Goal: Task Accomplishment & Management: Use online tool/utility

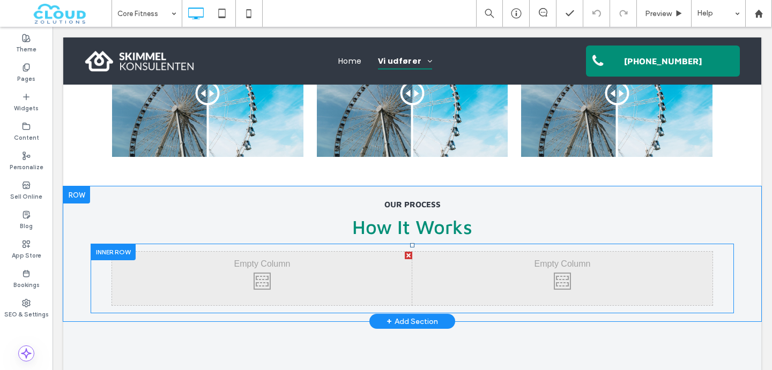
scroll to position [1513, 0]
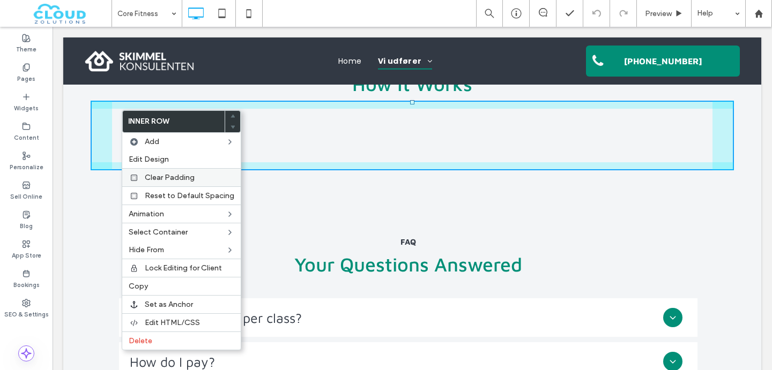
click at [202, 178] on label "Clear Padding" at bounding box center [189, 177] width 89 height 9
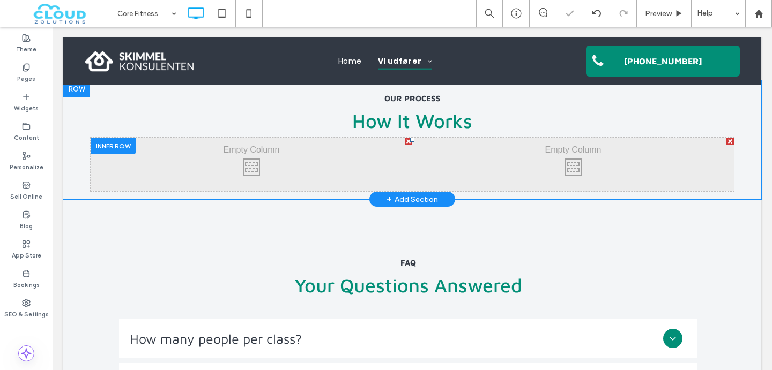
scroll to position [1452, 0]
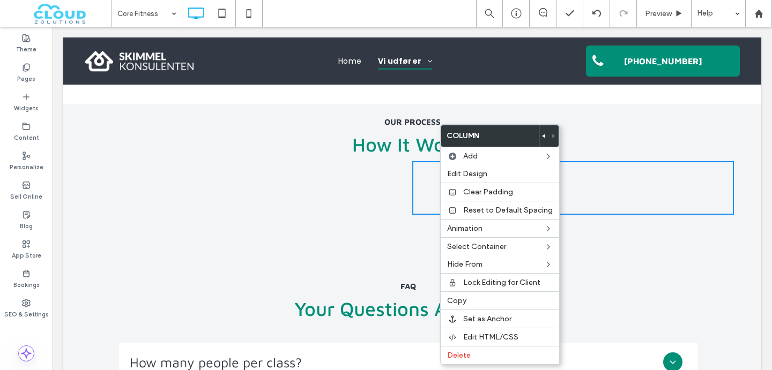
click at [313, 183] on div "Click To Paste" at bounding box center [252, 188] width 322 height 54
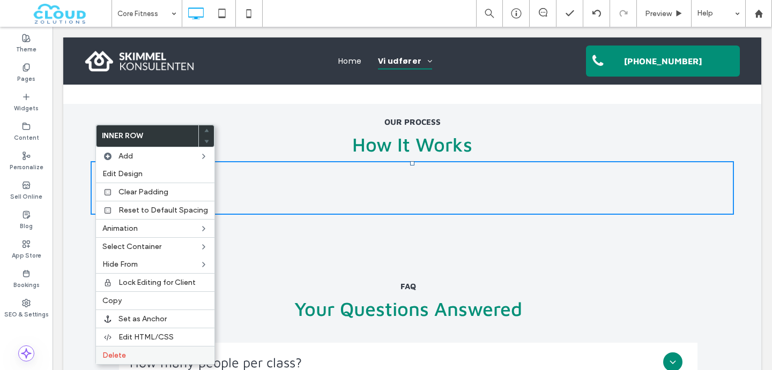
click at [110, 360] on span "Delete" at bounding box center [114, 355] width 24 height 9
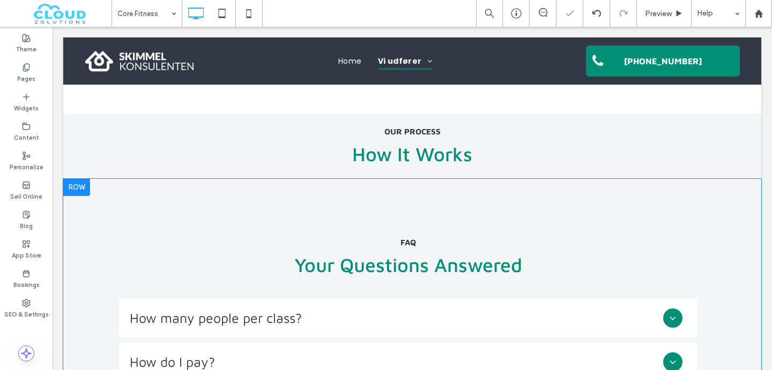
scroll to position [1461, 0]
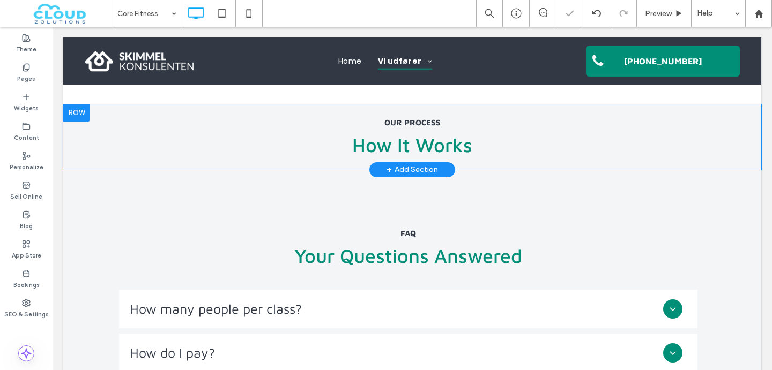
click at [413, 165] on div "+ Add Section" at bounding box center [411, 170] width 51 height 12
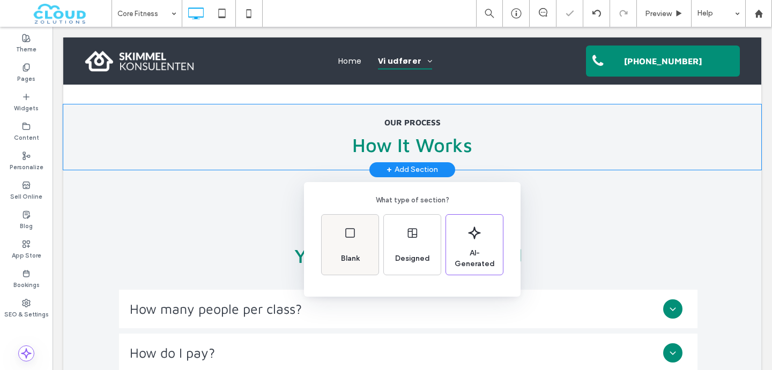
click at [354, 244] on div "Blank" at bounding box center [350, 245] width 57 height 60
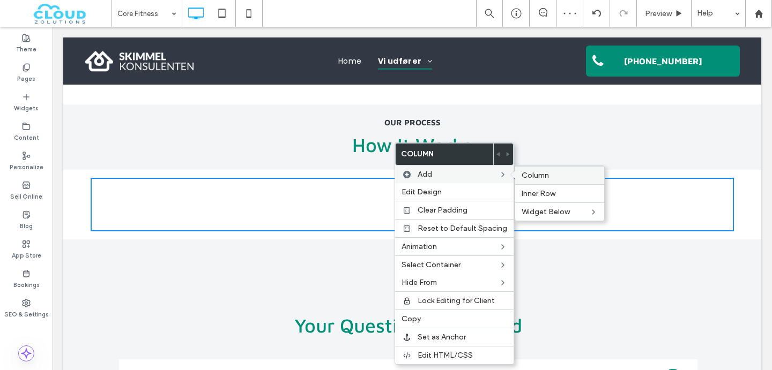
click at [534, 175] on span "Column" at bounding box center [534, 175] width 27 height 9
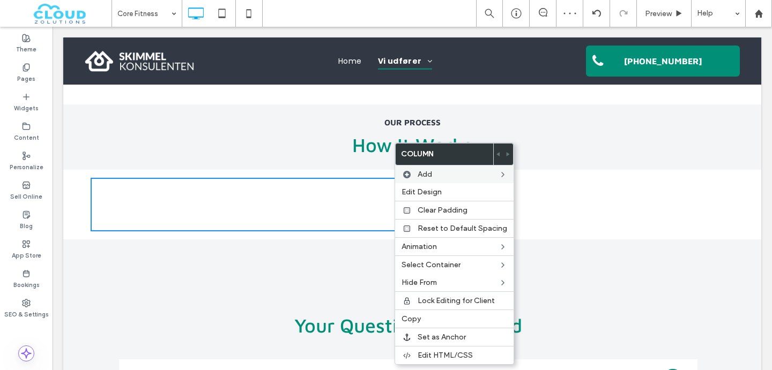
click at [576, 188] on div "Click To Paste Click To Paste" at bounding box center [573, 205] width 322 height 54
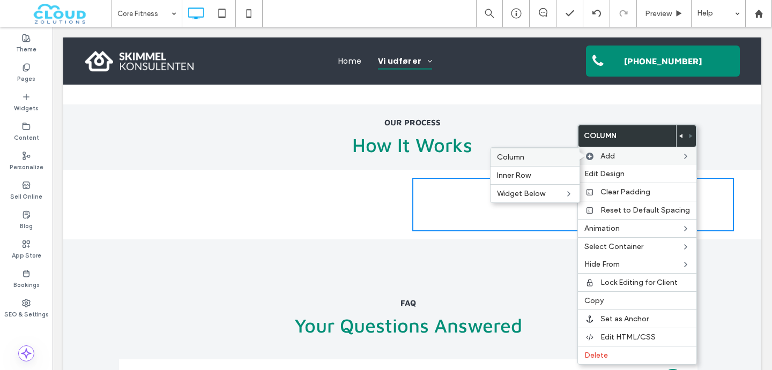
click at [553, 159] on label "Column" at bounding box center [535, 157] width 76 height 9
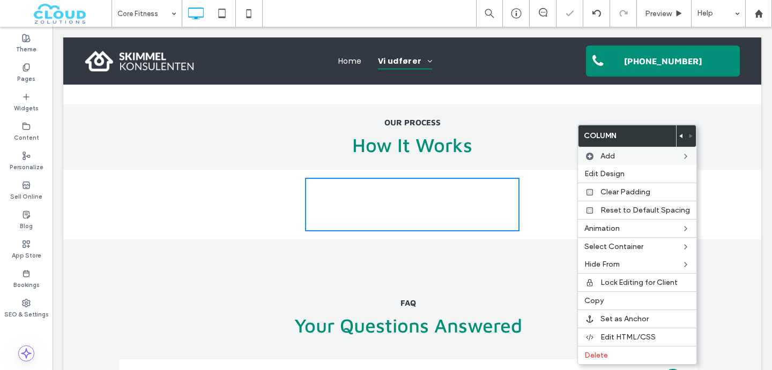
click at [486, 213] on div "Click To Paste Click To Paste" at bounding box center [412, 205] width 214 height 54
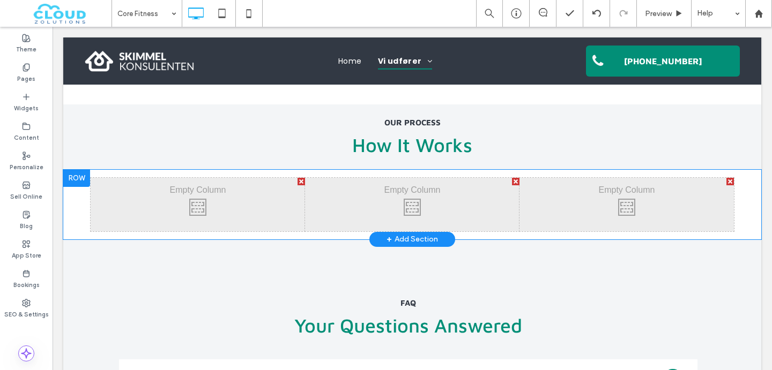
click at [75, 170] on div at bounding box center [76, 178] width 27 height 17
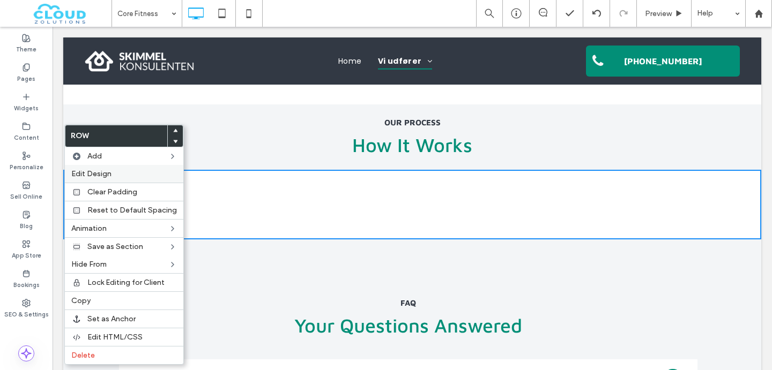
click at [74, 167] on div "Edit Design" at bounding box center [124, 174] width 118 height 18
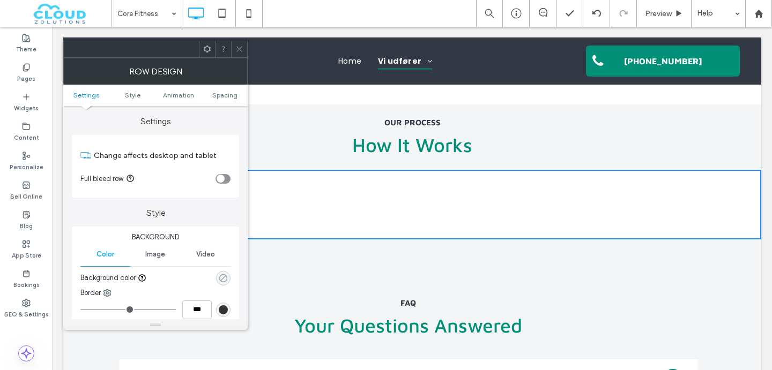
click at [221, 282] on icon "rgba(0, 0, 0, 0)" at bounding box center [223, 278] width 9 height 9
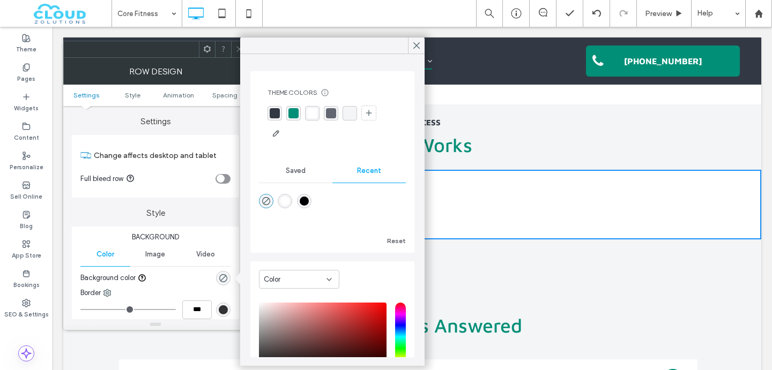
click at [343, 112] on div "rgba(243, 245, 247, 1)" at bounding box center [349, 113] width 14 height 14
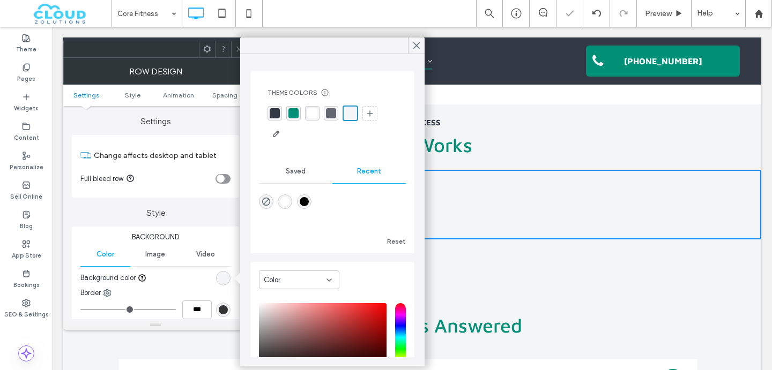
click at [235, 51] on icon at bounding box center [239, 49] width 8 height 8
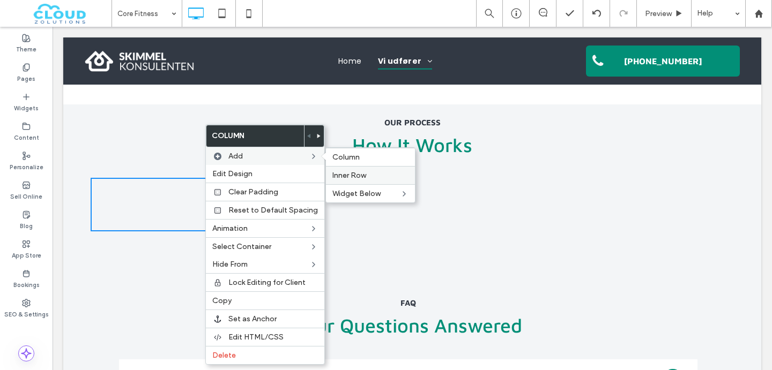
click at [343, 175] on span "Inner Row" at bounding box center [349, 175] width 34 height 9
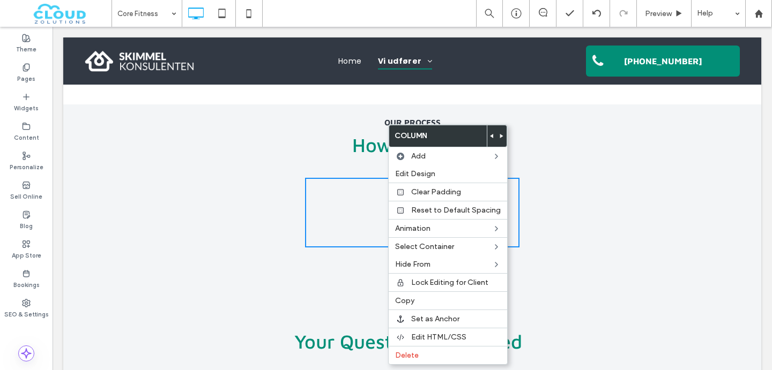
click at [260, 186] on div "Click To Paste Click To Paste" at bounding box center [233, 213] width 81 height 54
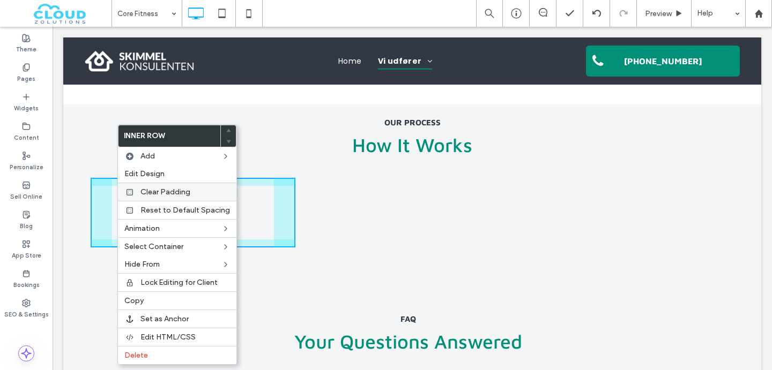
click at [137, 184] on div "Clear Padding" at bounding box center [177, 192] width 118 height 18
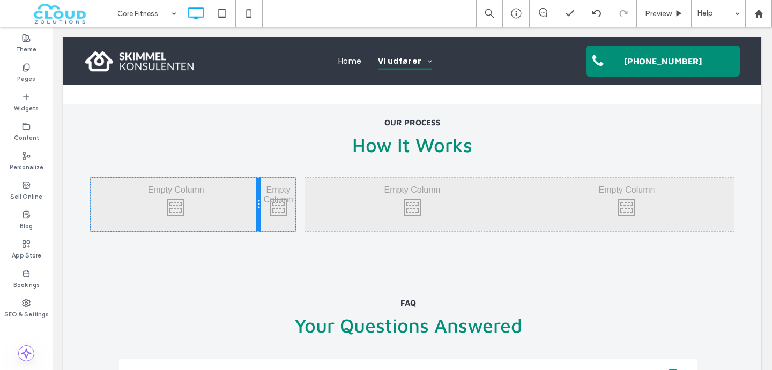
drag, startPoint x: 192, startPoint y: 198, endPoint x: 265, endPoint y: 203, distance: 73.0
click at [265, 203] on div "Click To Paste Click To Paste Click To Paste Click To Paste" at bounding box center [193, 205] width 205 height 54
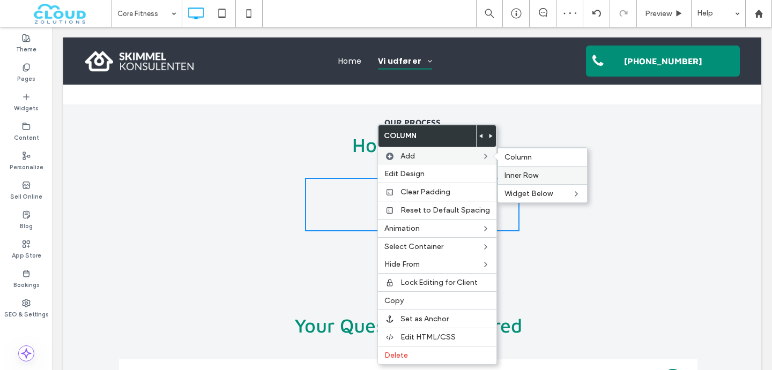
click at [532, 173] on span "Inner Row" at bounding box center [521, 175] width 34 height 9
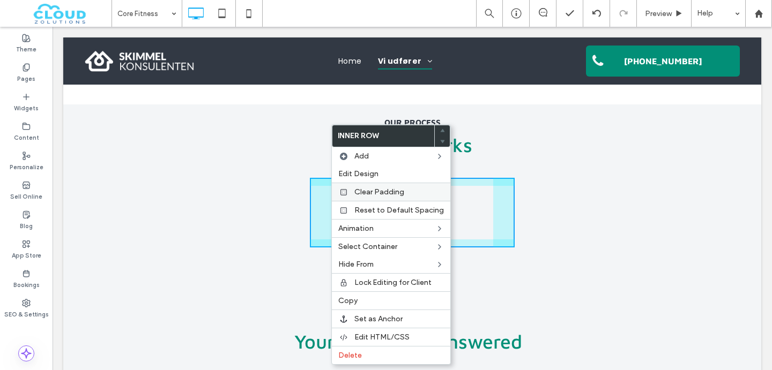
click at [369, 191] on span "Clear Padding" at bounding box center [379, 192] width 50 height 9
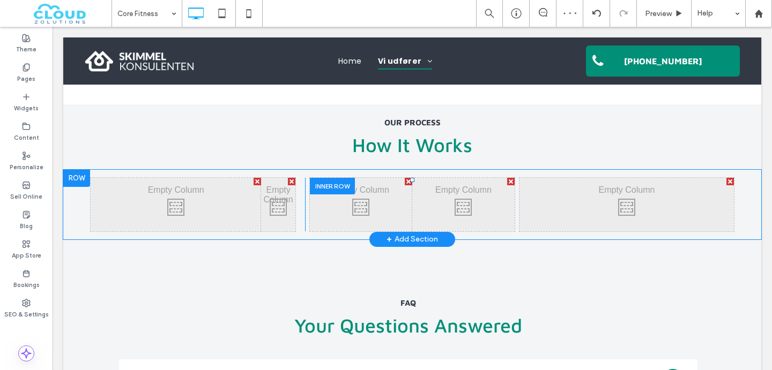
click at [413, 198] on div "Click To Paste Click To Paste" at bounding box center [463, 205] width 102 height 54
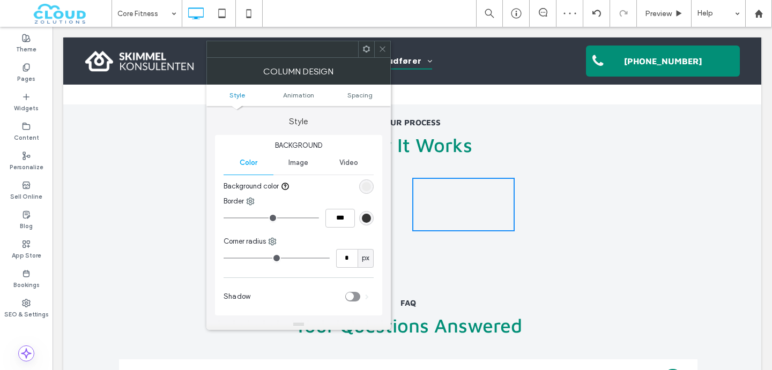
click at [386, 53] on span at bounding box center [382, 49] width 8 height 16
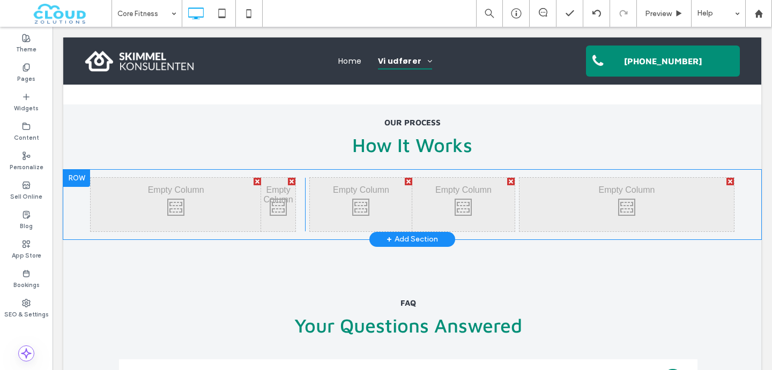
click at [76, 172] on div at bounding box center [76, 178] width 27 height 17
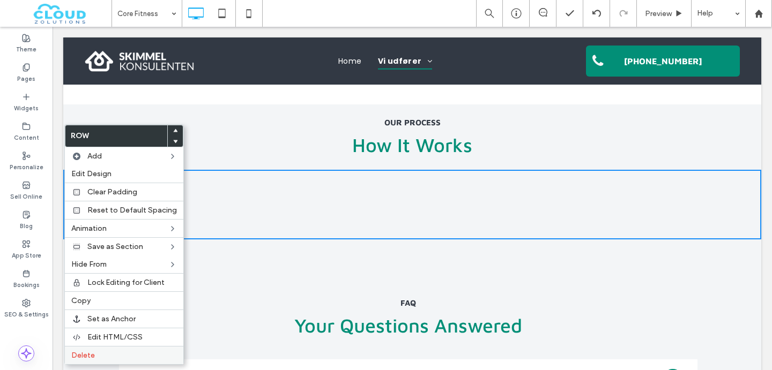
click at [88, 352] on span "Delete" at bounding box center [83, 355] width 24 height 9
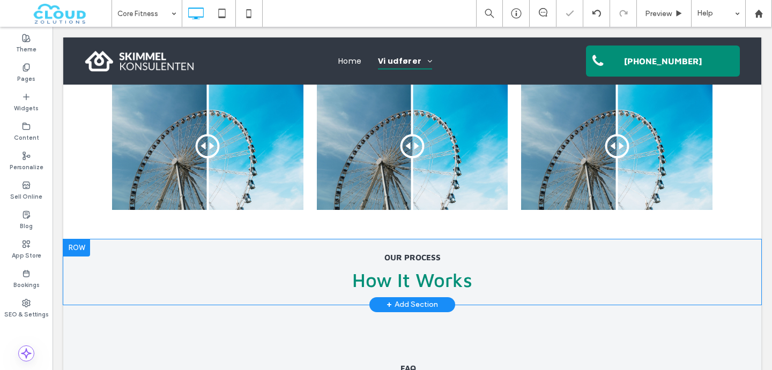
click at [72, 247] on div at bounding box center [76, 248] width 27 height 17
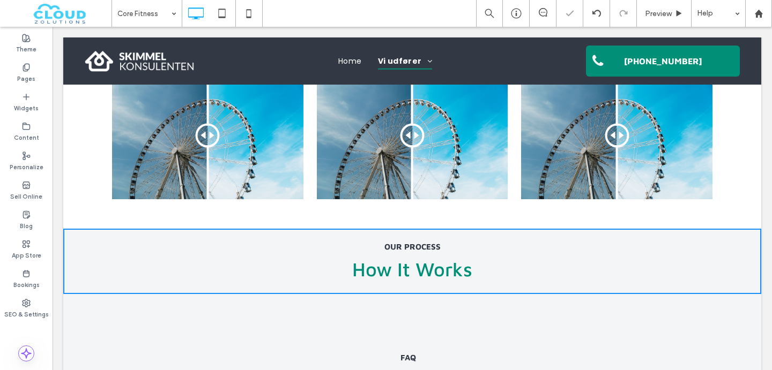
scroll to position [1316, 0]
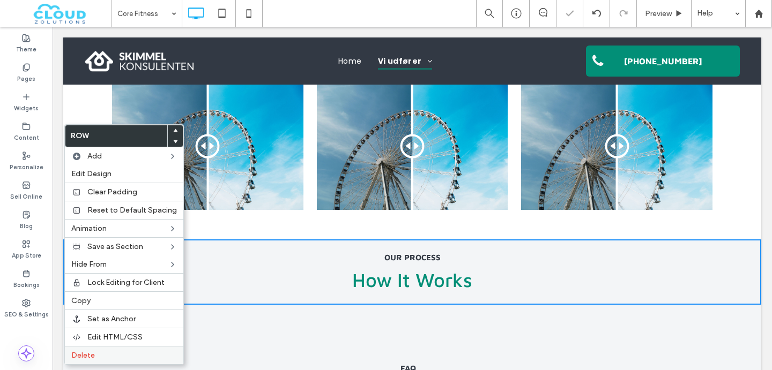
click at [93, 350] on div "Delete" at bounding box center [124, 355] width 118 height 18
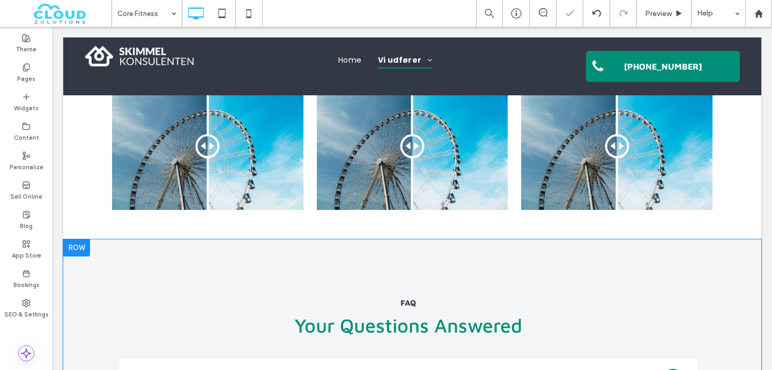
scroll to position [1326, 0]
